Goal: Find specific page/section: Find specific page/section

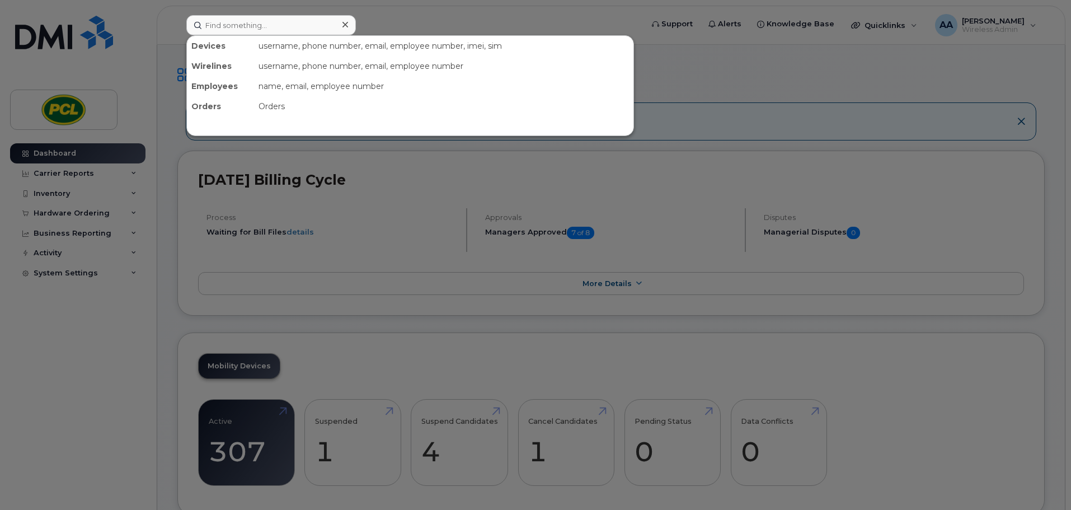
click at [233, 19] on input at bounding box center [271, 25] width 170 height 20
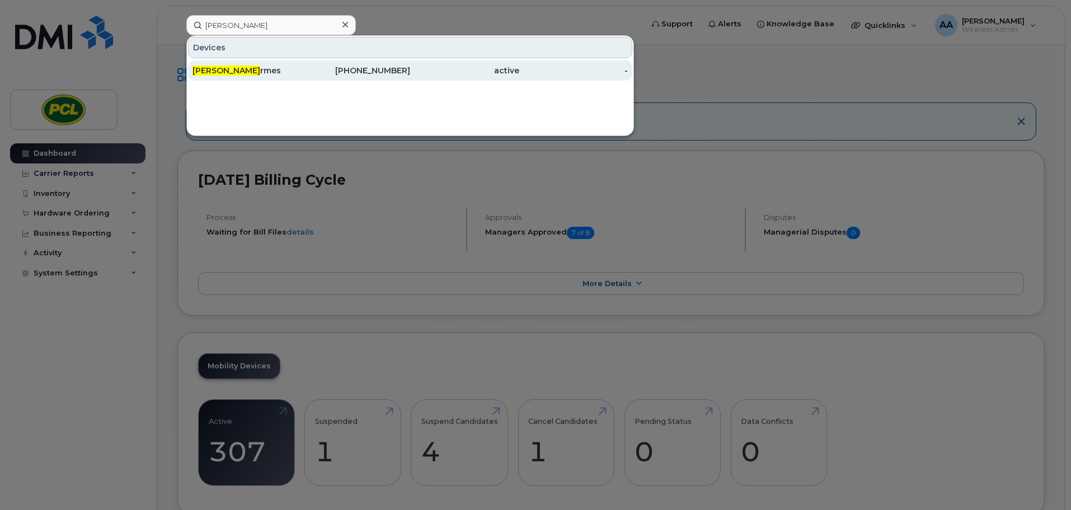
type input "[PERSON_NAME]"
click at [262, 71] on div "[PERSON_NAME] A rmes" at bounding box center [246, 70] width 109 height 11
